Goal: Information Seeking & Learning: Check status

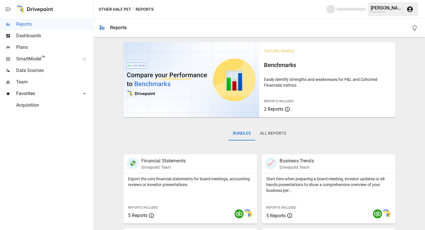
click at [34, 35] on span "Dashboards" at bounding box center [54, 35] width 76 height 7
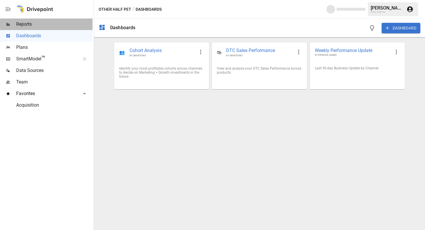
click at [48, 25] on span "Reports" at bounding box center [54, 24] width 76 height 7
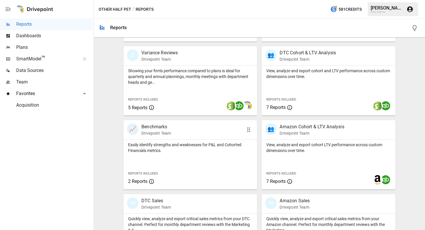
scroll to position [173, 0]
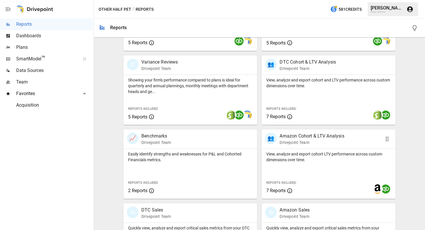
click at [294, 157] on p "View, analyze and export cohort LTV performance across custom dimensions over t…" at bounding box center [328, 157] width 124 height 12
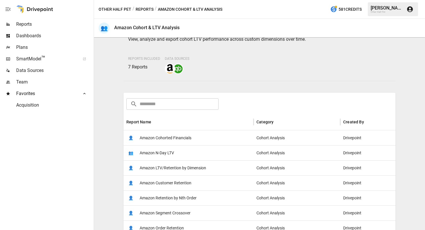
scroll to position [35, 0]
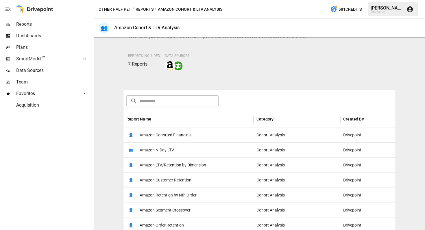
click at [157, 134] on span "Amazon Cohorted Financials" at bounding box center [165, 135] width 52 height 15
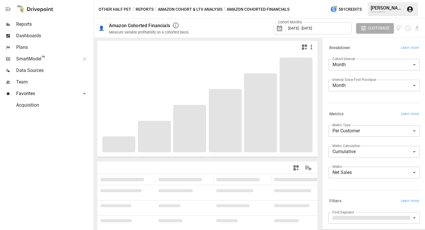
click at [366, 203] on div "Filters Learn more" at bounding box center [373, 201] width 91 height 8
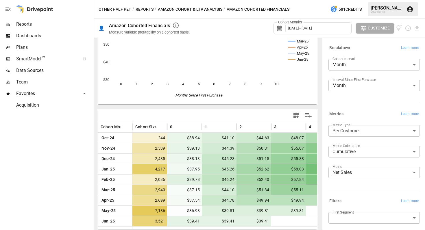
scroll to position [53, 0]
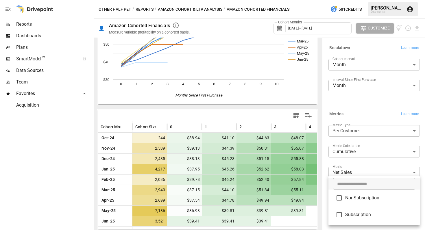
click at [337, 0] on body "Reports Dashboards Plans SmartModel ™ Data Sources Team Favorites Acquisition O…" at bounding box center [212, 0] width 425 height 0
type input "**********"
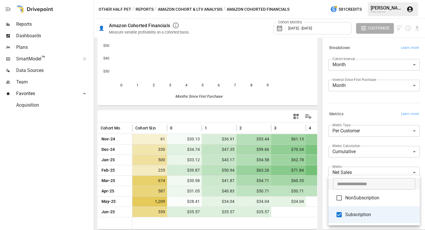
scroll to position [51, 0]
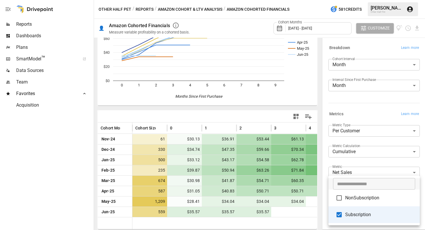
click at [284, 216] on div at bounding box center [212, 115] width 425 height 230
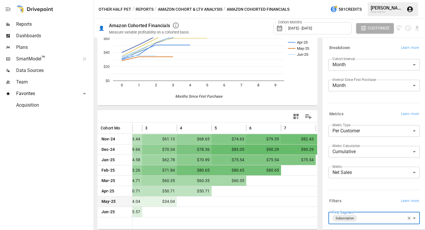
scroll to position [0, 136]
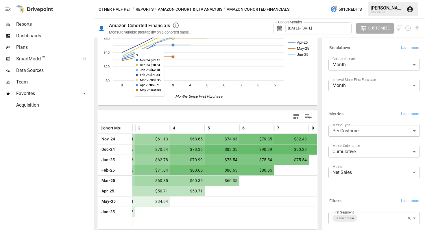
click at [142, 7] on button "Reports" at bounding box center [144, 9] width 18 height 7
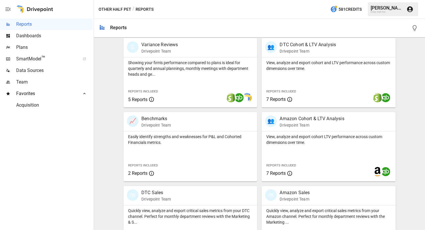
scroll to position [182, 0]
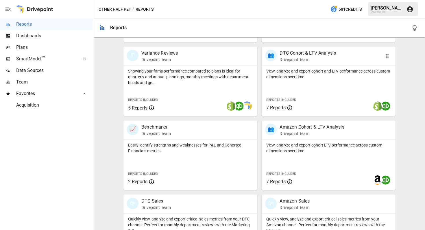
click at [306, 83] on div "View, analyze and export cohort and LTV performance across custom dimensions ov…" at bounding box center [327, 91] width 133 height 50
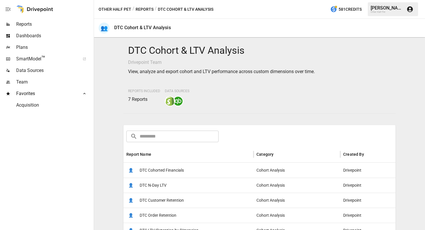
click at [156, 170] on span "DTC Cohorted Financials" at bounding box center [161, 170] width 44 height 15
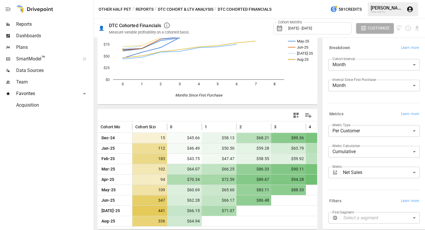
click at [312, 27] on span "[DATE] - [DATE]" at bounding box center [300, 28] width 24 height 4
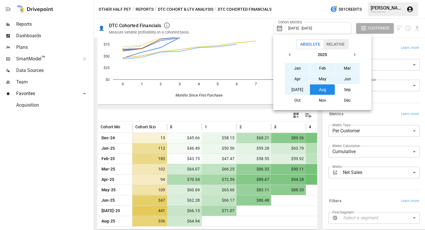
click at [292, 66] on button "Jan" at bounding box center [297, 68] width 25 height 10
click at [345, 88] on button "Sep" at bounding box center [347, 89] width 25 height 10
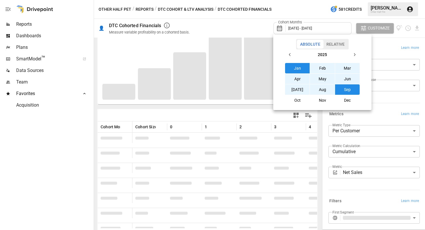
click at [385, 110] on div at bounding box center [212, 115] width 425 height 230
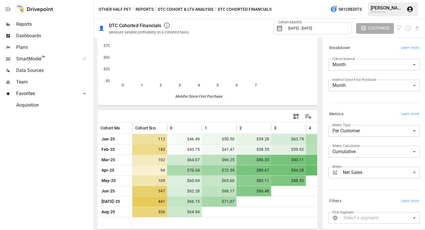
scroll to position [51, 0]
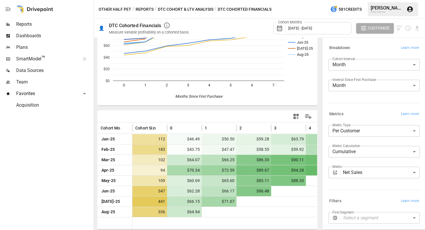
click at [367, 0] on body "**********" at bounding box center [212, 0] width 425 height 0
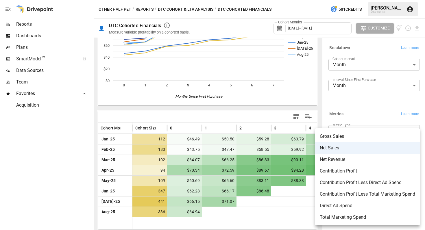
click at [355, 110] on div at bounding box center [212, 115] width 425 height 230
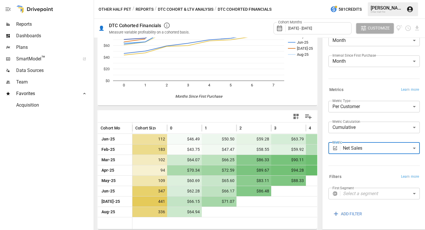
scroll to position [28, 0]
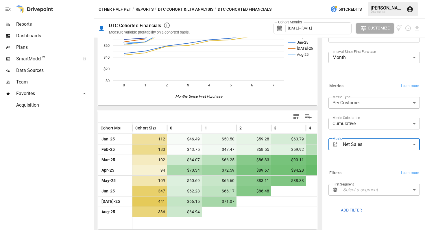
click at [348, 0] on body "**********" at bounding box center [212, 0] width 425 height 0
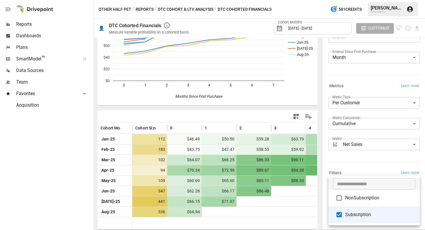
type input "**********"
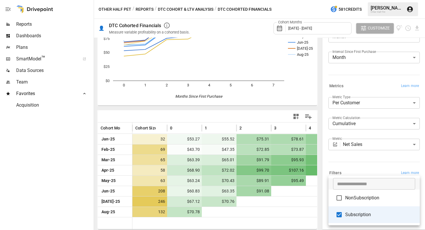
click at [349, 57] on div at bounding box center [212, 115] width 425 height 230
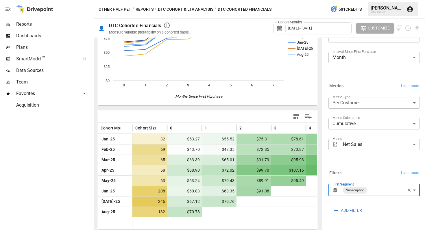
click at [350, 0] on body "**********" at bounding box center [212, 0] width 425 height 0
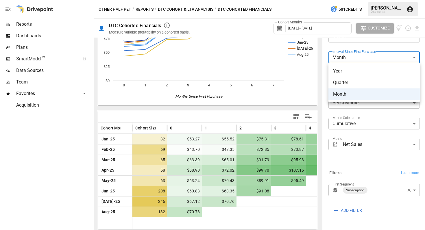
click at [315, 97] on div at bounding box center [212, 115] width 425 height 230
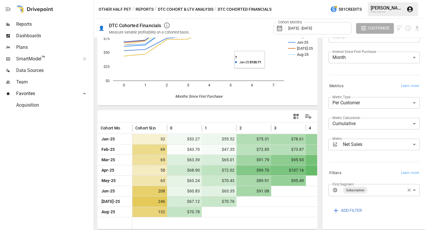
click at [144, 9] on button "Reports" at bounding box center [144, 9] width 18 height 7
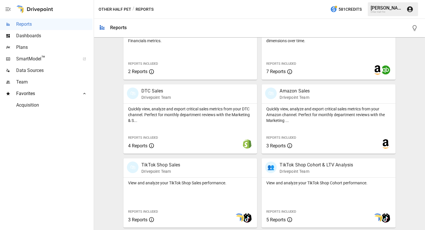
scroll to position [292, 0]
click at [297, 182] on p "View and analyze your TikTok Shop Cohort performance." at bounding box center [328, 183] width 124 height 6
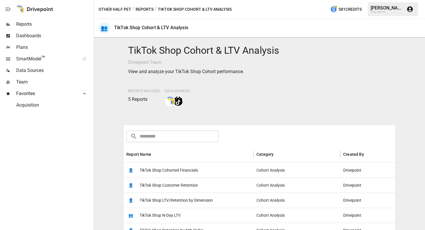
click at [164, 176] on span "TikTok Shop Cohorted Financials" at bounding box center [168, 170] width 58 height 15
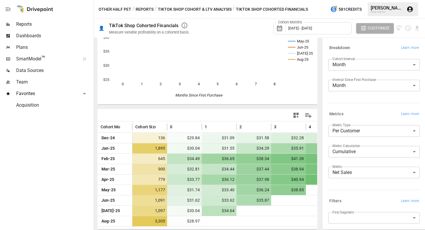
scroll to position [53, 0]
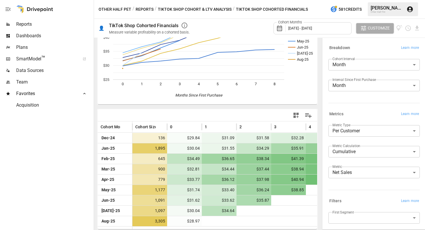
click at [358, 0] on body "Reports Dashboards Plans SmartModel ™ Data Sources Team Favorites Acquisition O…" at bounding box center [212, 0] width 425 height 0
click at [353, 217] on span "NonSubscription" at bounding box center [380, 214] width 70 height 7
type input "**********"
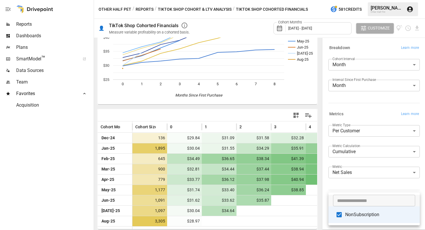
click at [353, 217] on span "NonSubscription" at bounding box center [380, 214] width 70 height 7
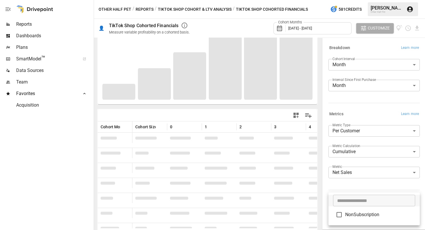
click at [351, 180] on div at bounding box center [212, 115] width 425 height 230
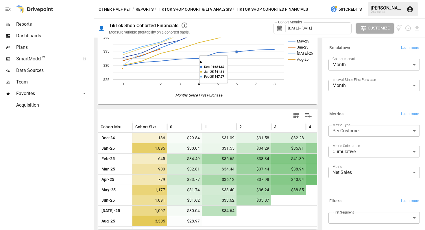
click at [176, 8] on button "TikTok Shop Cohort & LTV Analysis" at bounding box center [195, 9] width 74 height 7
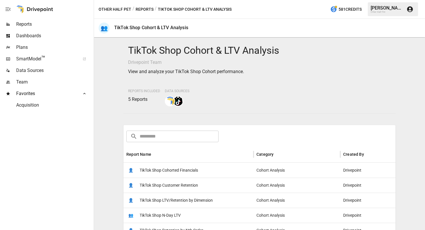
click at [145, 8] on button "Reports" at bounding box center [144, 9] width 18 height 7
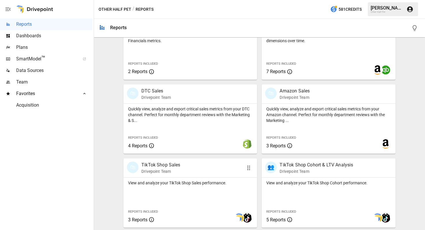
scroll to position [292, 0]
click at [161, 174] on div "🛍 TikTok Shop Sales Drivepoint Team" at bounding box center [189, 167] width 133 height 19
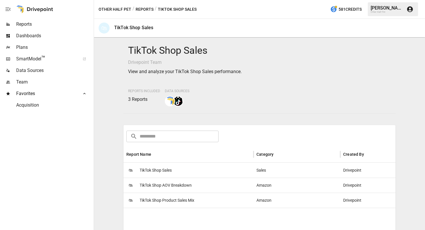
click at [163, 169] on span "TikTok Shop Sales" at bounding box center [155, 170] width 32 height 15
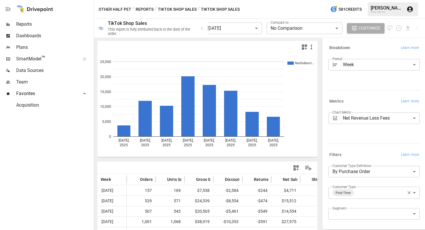
click at [239, 0] on body "**********" at bounding box center [212, 0] width 425 height 0
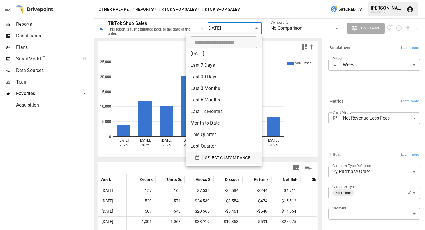
click at [233, 158] on span "SELECT CUSTOM RANGE" at bounding box center [227, 157] width 45 height 7
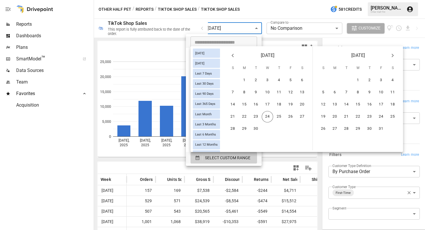
click at [232, 57] on icon "Previous month" at bounding box center [232, 55] width 7 height 7
click at [276, 81] on button "1" at bounding box center [279, 81] width 12 height 12
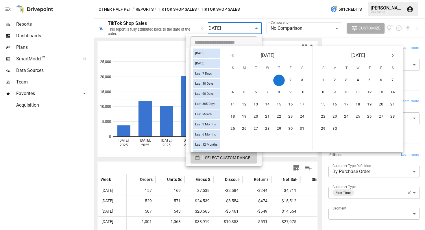
click at [394, 53] on icon "Next month" at bounding box center [392, 55] width 7 height 7
click at [358, 116] on button "24" at bounding box center [358, 117] width 12 height 12
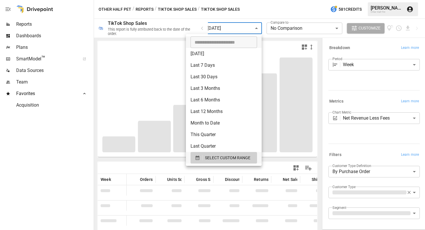
click at [370, 154] on div at bounding box center [212, 115] width 425 height 230
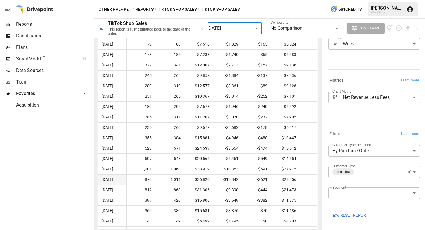
scroll to position [188, 0]
click at [359, 0] on body "**********" at bounding box center [212, 0] width 425 height 0
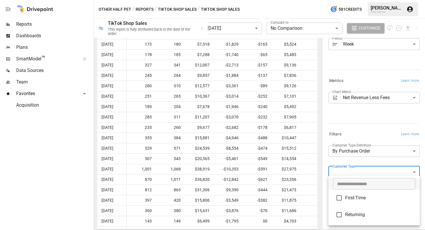
scroll to position [29, 0]
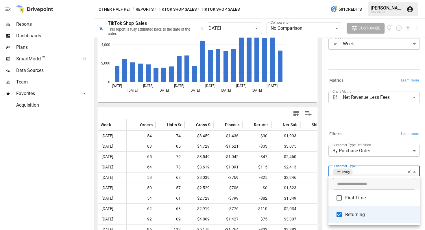
click at [352, 133] on div at bounding box center [212, 115] width 425 height 230
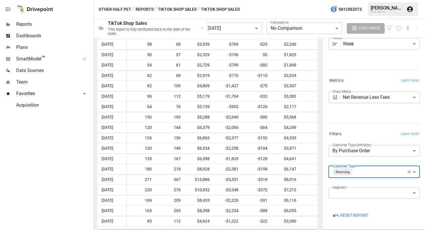
scroll to position [188, 0]
click at [372, 0] on body "**********" at bounding box center [212, 0] width 425 height 0
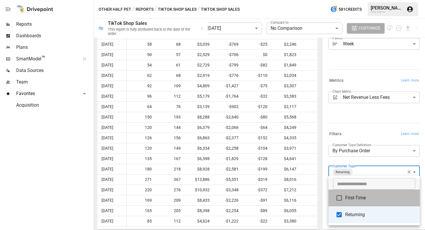
click at [351, 201] on li "First-Time" at bounding box center [373, 197] width 91 height 17
type input "**********"
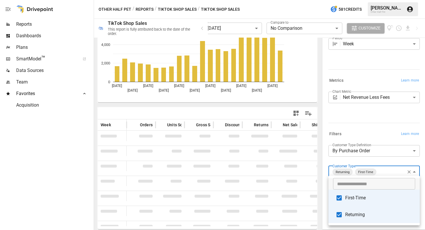
scroll to position [55, 0]
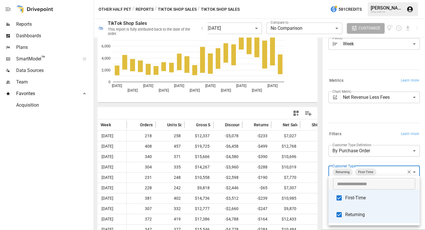
click at [363, 130] on div at bounding box center [212, 115] width 425 height 230
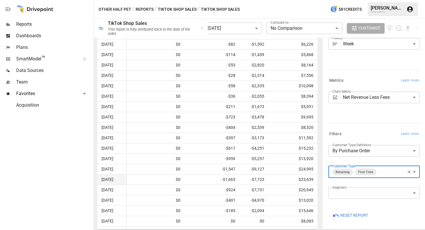
scroll to position [0, 390]
click at [188, 11] on button "TikTok Shop Sales" at bounding box center [177, 9] width 39 height 7
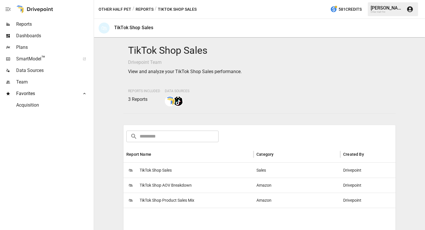
click at [142, 11] on button "Reports" at bounding box center [144, 9] width 18 height 7
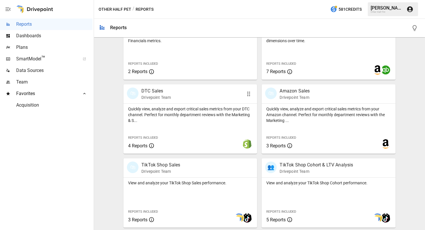
scroll to position [292, 0]
click at [169, 117] on p "Quickly view, analyze and export critical sales metrics from your DTC channel. …" at bounding box center [190, 114] width 124 height 17
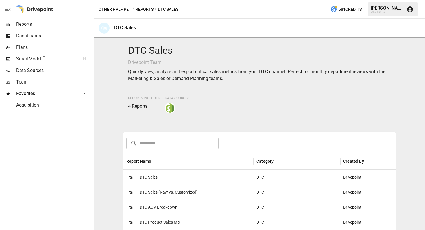
click at [159, 179] on div "🛍 DTC Sales" at bounding box center [188, 177] width 130 height 15
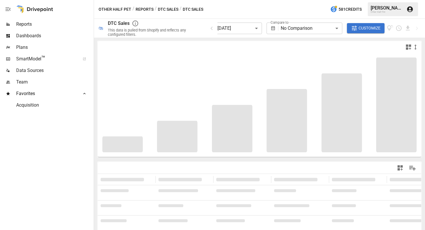
click at [246, 0] on body "**********" at bounding box center [212, 0] width 425 height 0
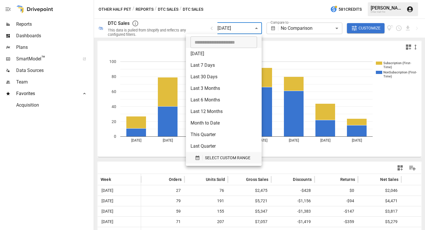
click at [208, 155] on span "SELECT CUSTOM RANGE" at bounding box center [227, 157] width 45 height 7
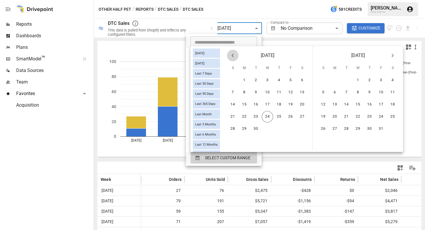
click at [230, 57] on icon "Previous month" at bounding box center [232, 55] width 7 height 7
click at [230, 55] on icon "Previous month" at bounding box center [232, 55] width 7 height 7
click at [235, 77] on button "1" at bounding box center [233, 81] width 12 height 12
click at [391, 58] on icon "Next month" at bounding box center [392, 55] width 7 height 7
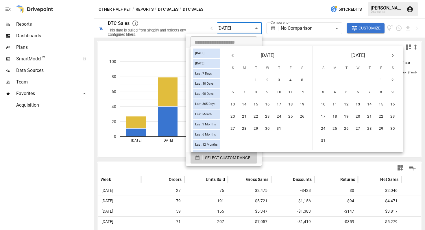
click at [391, 58] on icon "Next month" at bounding box center [392, 55] width 7 height 7
click at [267, 119] on button "24" at bounding box center [267, 117] width 12 height 12
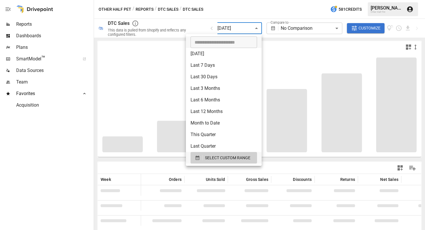
click at [312, 161] on div at bounding box center [212, 115] width 425 height 230
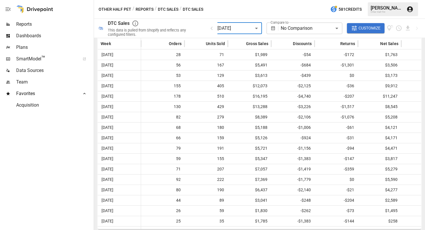
scroll to position [136, 0]
click at [364, 31] on span "Customize" at bounding box center [369, 28] width 22 height 7
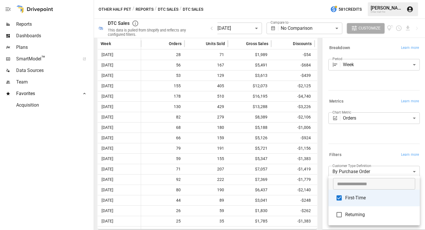
click at [375, 0] on body "**********" at bounding box center [212, 0] width 425 height 0
click at [361, 214] on span "Returning" at bounding box center [380, 214] width 70 height 7
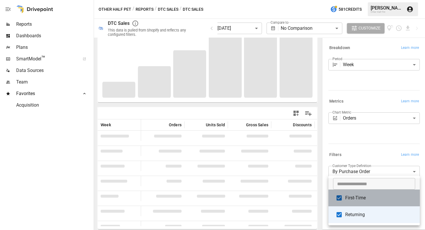
click at [357, 202] on li "First-Time" at bounding box center [373, 197] width 91 height 17
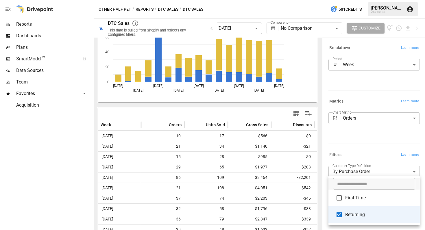
click at [346, 143] on div at bounding box center [212, 115] width 425 height 230
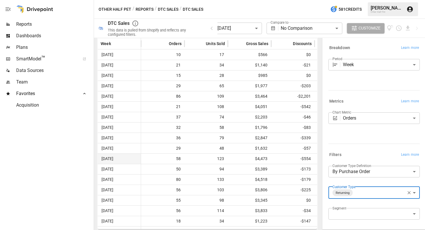
scroll to position [0, 0]
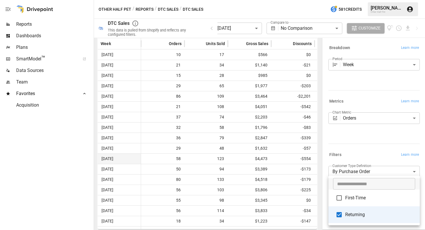
click at [377, 0] on body "**********" at bounding box center [212, 0] width 425 height 0
click at [358, 201] on span "First-Time" at bounding box center [380, 197] width 70 height 7
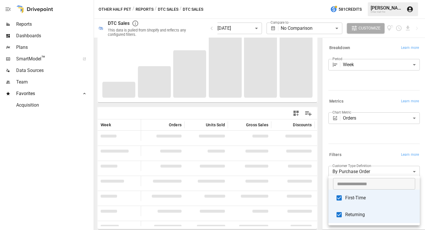
scroll to position [55, 0]
click at [355, 215] on span "Returning" at bounding box center [380, 214] width 70 height 7
type input "**********"
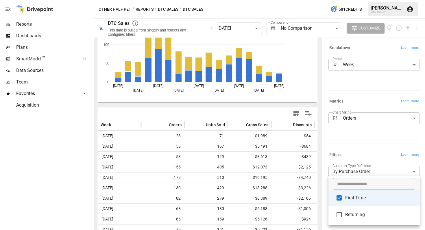
click at [356, 150] on div at bounding box center [212, 115] width 425 height 230
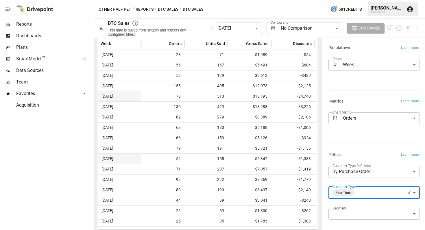
scroll to position [136, 0]
